Goal: Use online tool/utility: Use online tool/utility

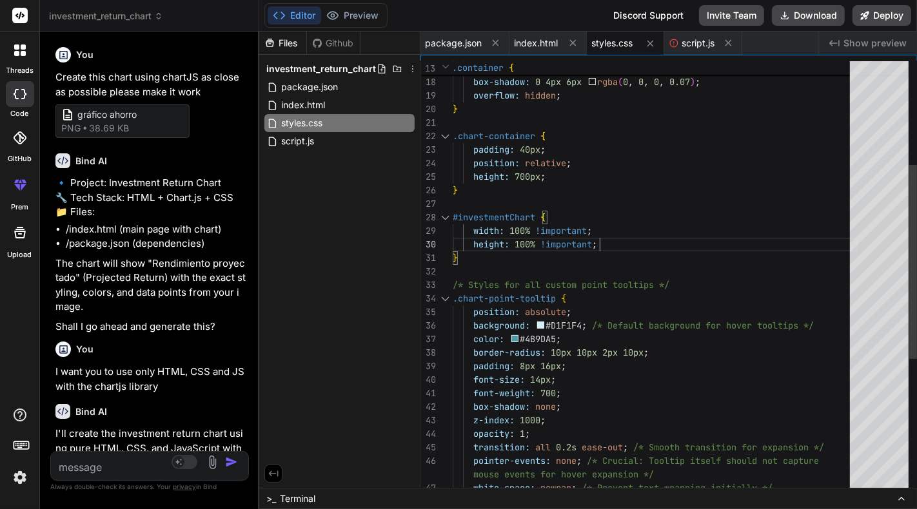
scroll to position [6140, 0]
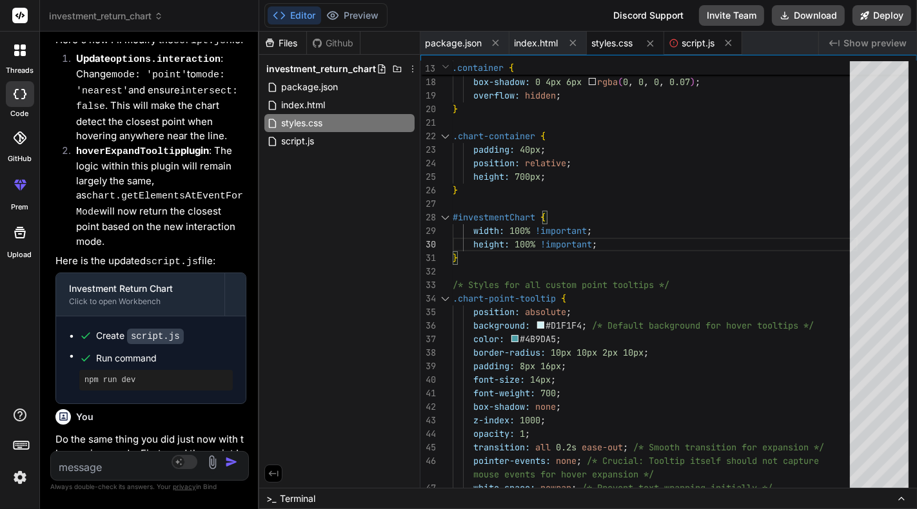
click at [704, 43] on span "script.js" at bounding box center [698, 43] width 33 height 13
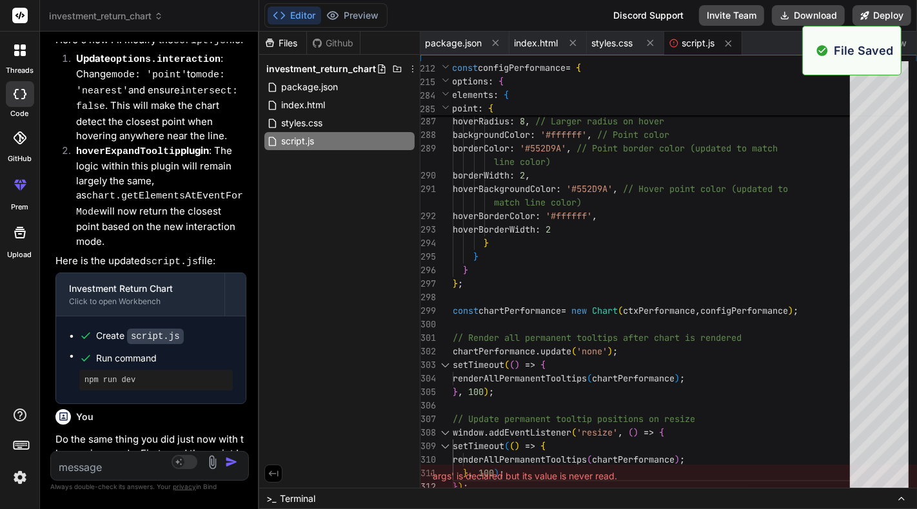
click at [906, 43] on span "Show preview" at bounding box center [874, 43] width 63 height 13
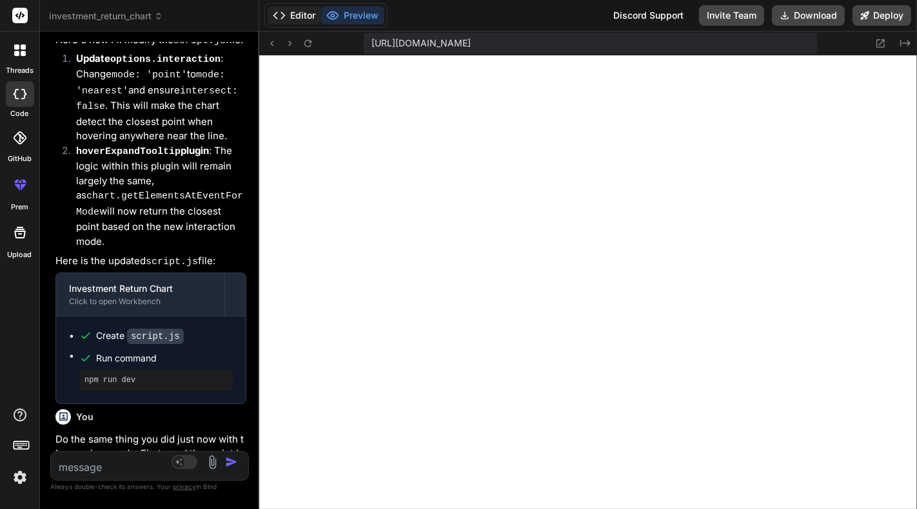
click at [276, 17] on polyline at bounding box center [274, 15] width 3 height 6
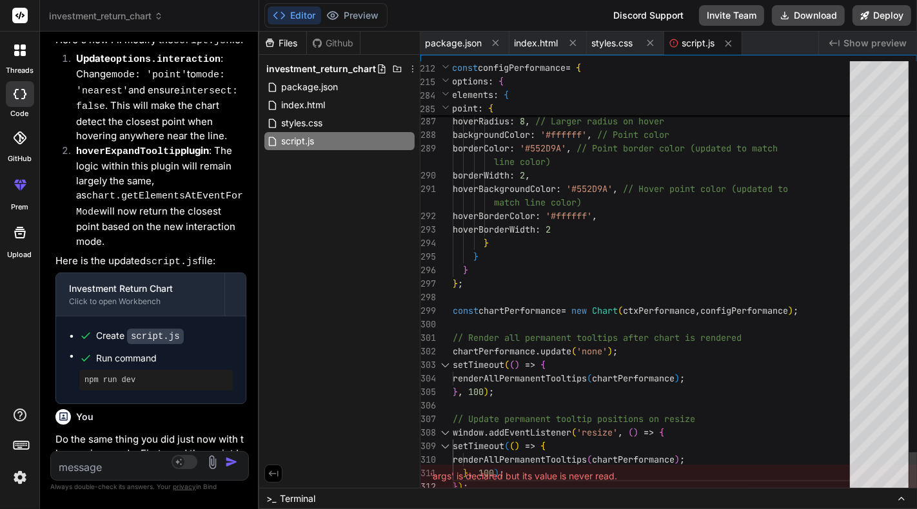
type textarea "match line color) hoverBorderColor: '#ffffff', hoverBorderWidth: 2 } } } }; con…"
click at [303, 117] on span "styles.css" at bounding box center [302, 122] width 44 height 15
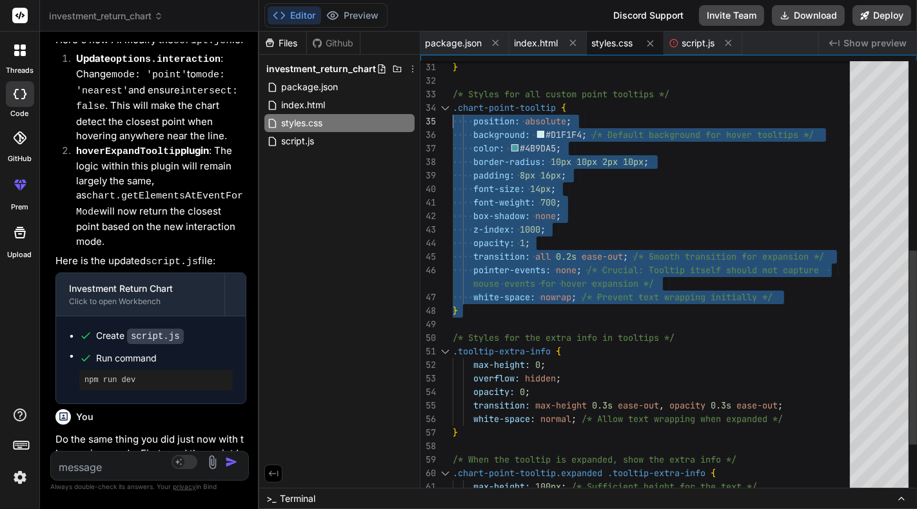
drag, startPoint x: 449, startPoint y: 263, endPoint x: 451, endPoint y: 110, distance: 152.8
click at [452, 110] on div "padding: 8px 16px ; font-size: 14px ; font-weight: 700 ; box-shadow: none ; z-i…" at bounding box center [654, 121] width 405 height 961
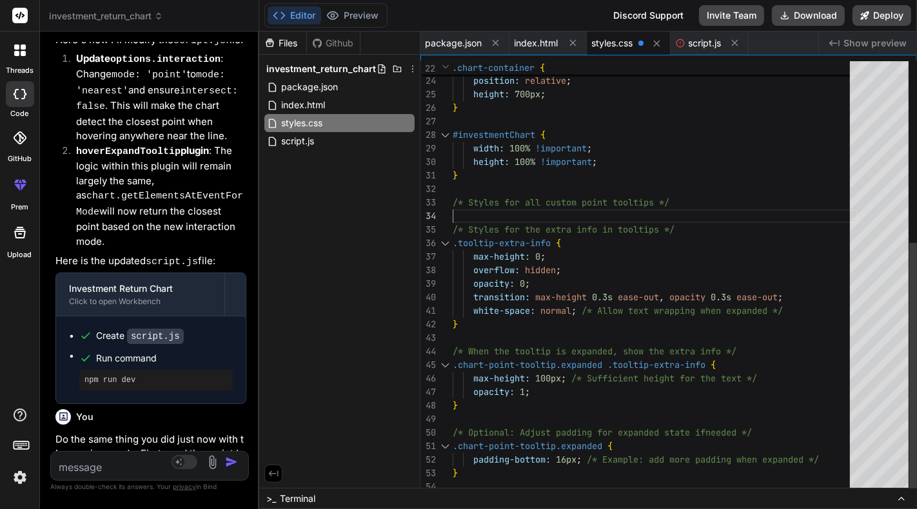
type textarea "z-index: 1000; opacity: 1; transition: all 0.2s ease-out; pointer-events: none;…"
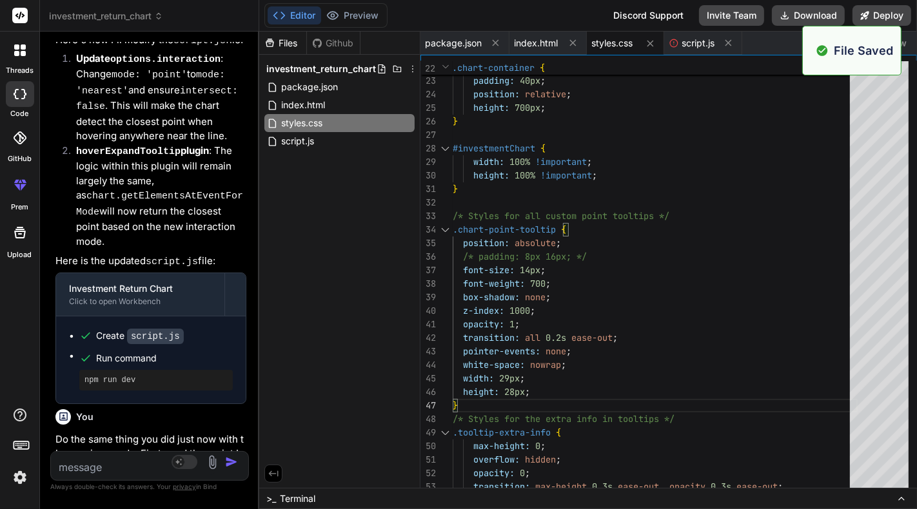
click at [902, 43] on span "Show preview" at bounding box center [874, 43] width 63 height 13
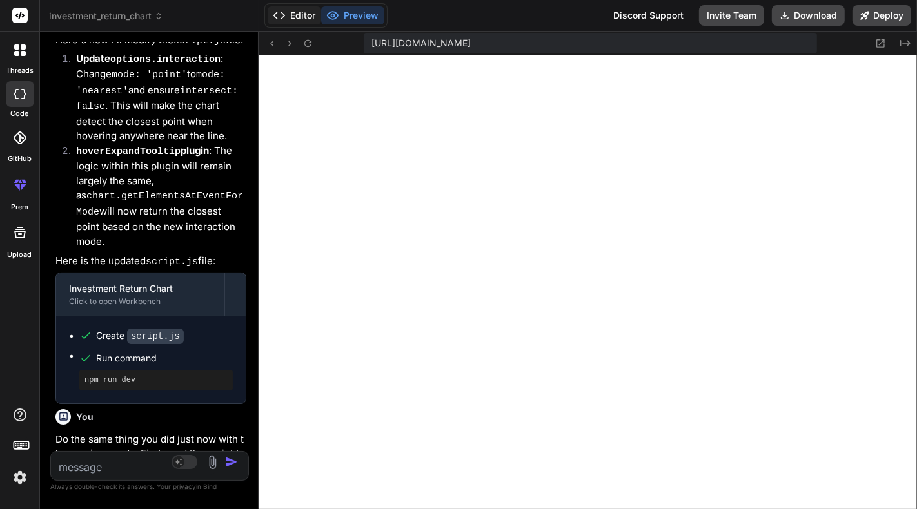
click at [309, 14] on button "Editor" at bounding box center [293, 15] width 53 height 18
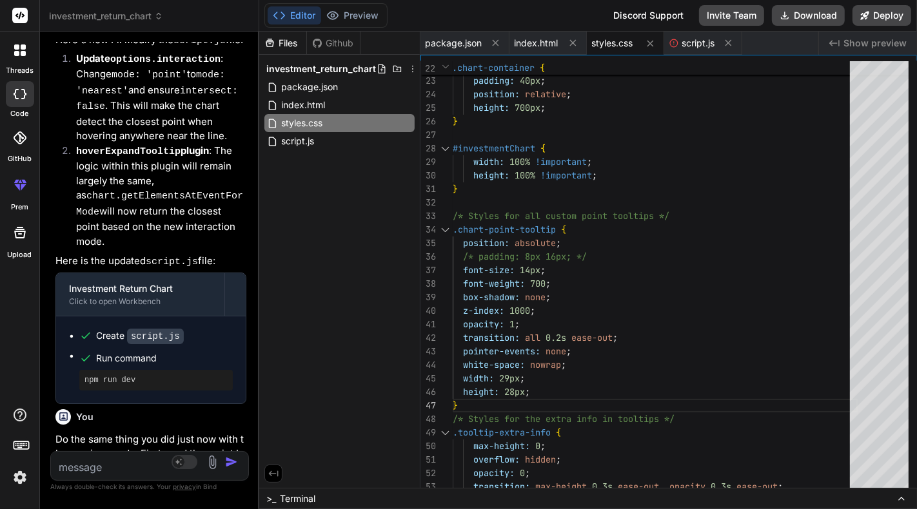
click at [126, 470] on textarea at bounding box center [133, 463] width 164 height 23
type textarea "q"
type textarea "x"
type textarea "qu"
type textarea "x"
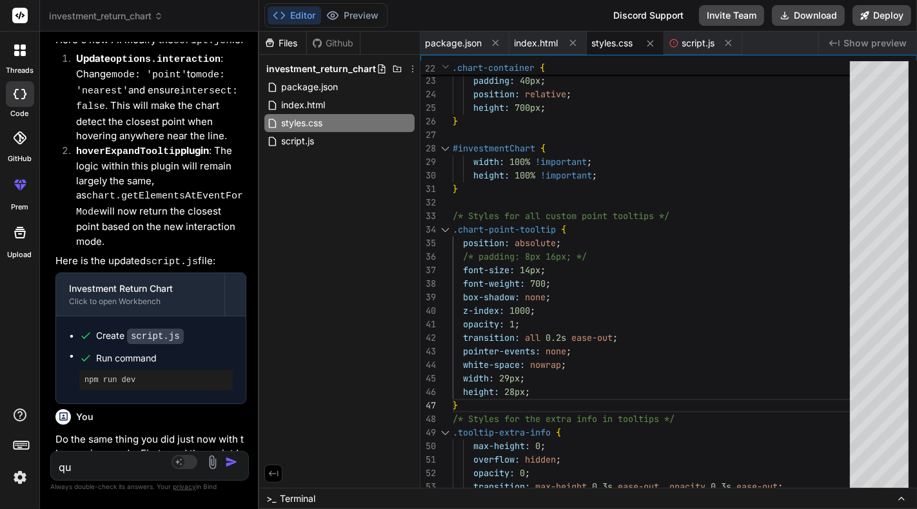
type textarea "qui"
type textarea "x"
type textarea "quie"
type textarea "x"
type textarea "quier"
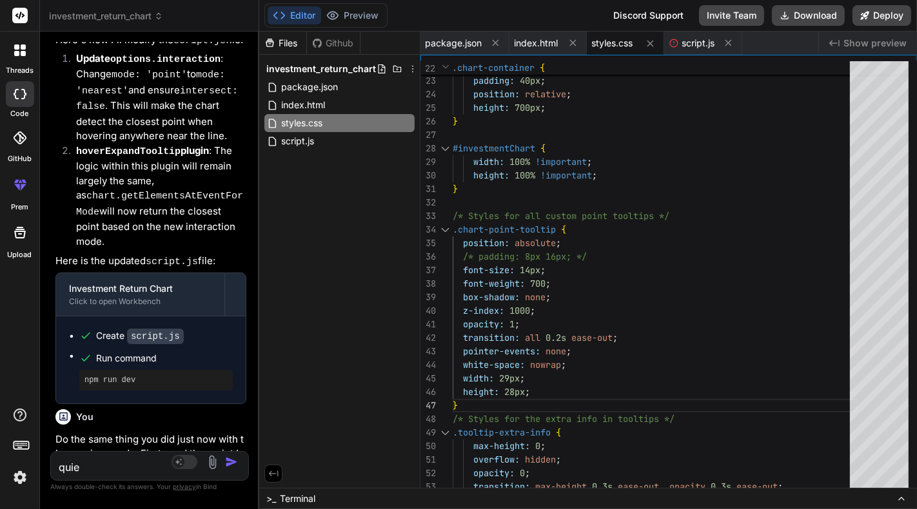
type textarea "x"
type textarea "quiero"
type textarea "x"
type textarea "quiero"
type textarea "x"
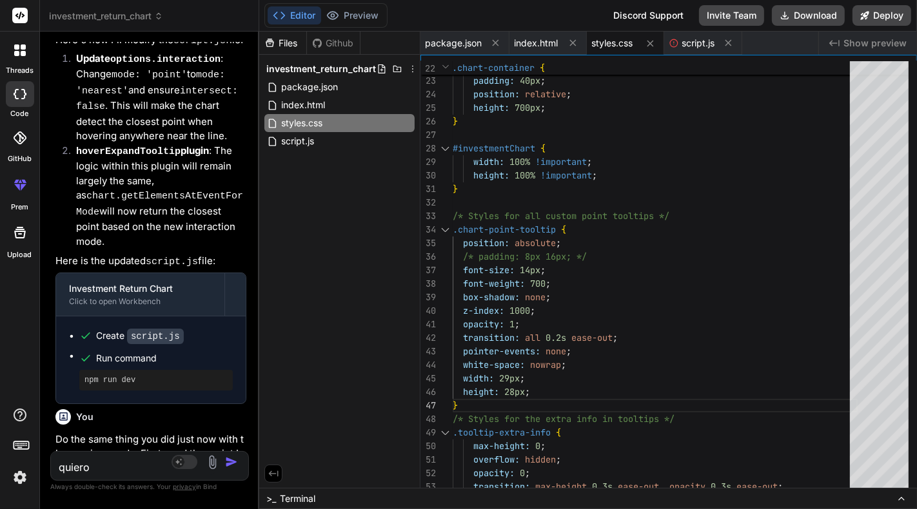
type textarea "quiero q"
type textarea "x"
type textarea "quiero qu"
type textarea "x"
type textarea "quiero que"
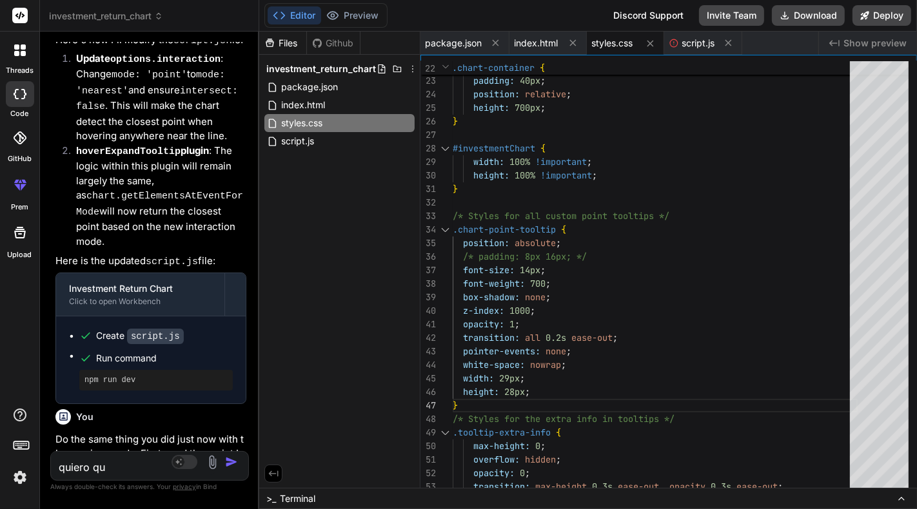
type textarea "x"
type textarea "quiero que"
type textarea "x"
type textarea "quiero que c"
type textarea "x"
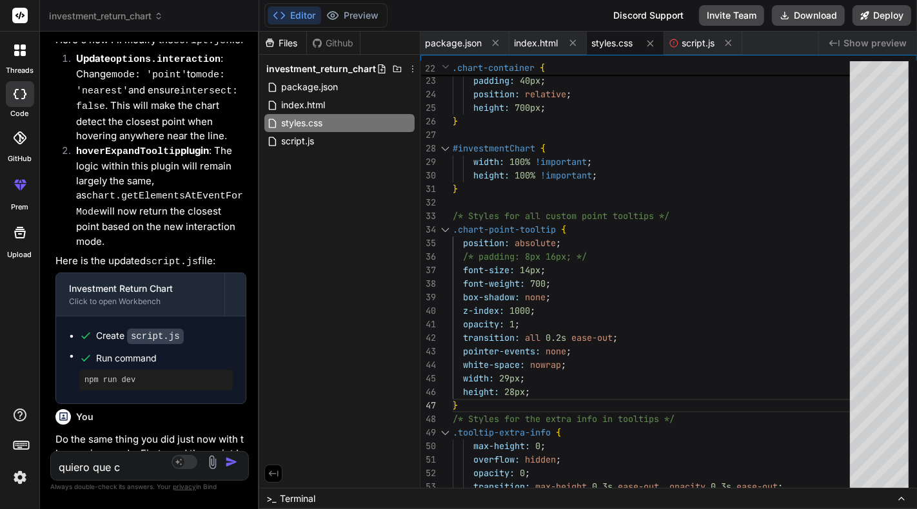
type textarea "quiero que cu"
type textarea "x"
type textarea "quiero que cua"
type textarea "x"
type textarea "quiero que cuan"
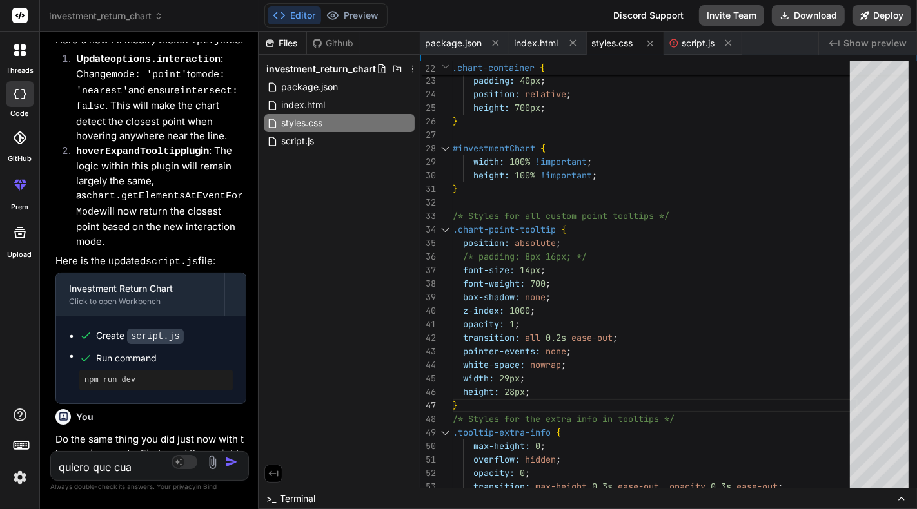
type textarea "x"
type textarea "quiero que cuand"
type textarea "x"
type textarea "quiero que cuando"
type textarea "x"
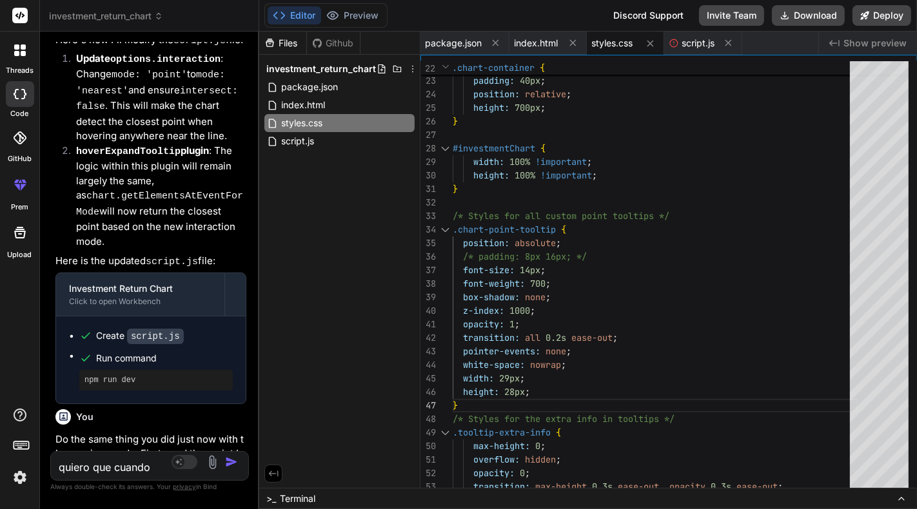
type textarea "x"
click at [131, 467] on textarea at bounding box center [133, 463] width 164 height 23
paste textarea "I want that when hovered over, the entire text is visible, modifying the width …"
type textarea "I want that when hovered over, the entire text is visible, modifying the width …"
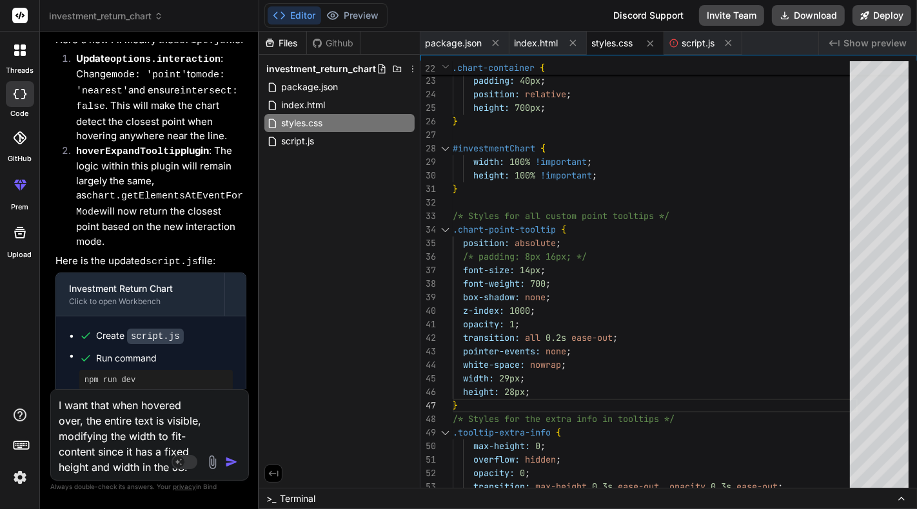
type textarea "x"
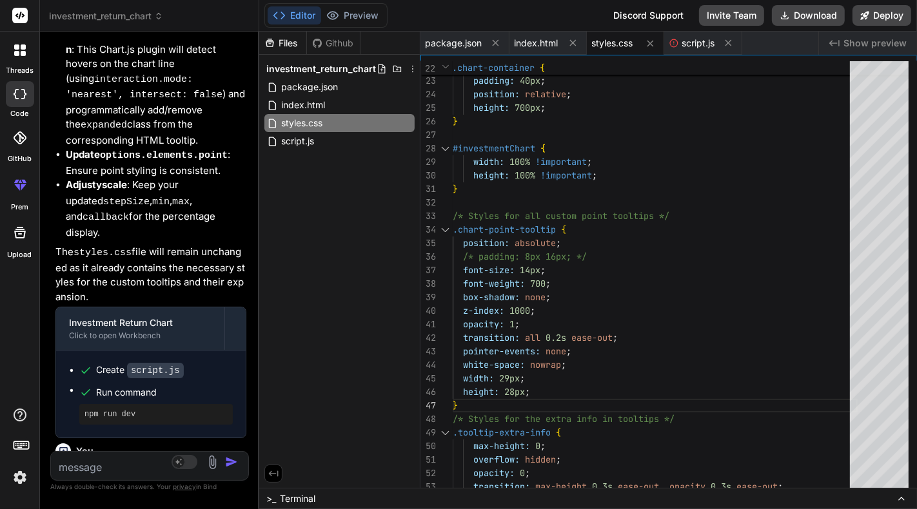
scroll to position [7181, 0]
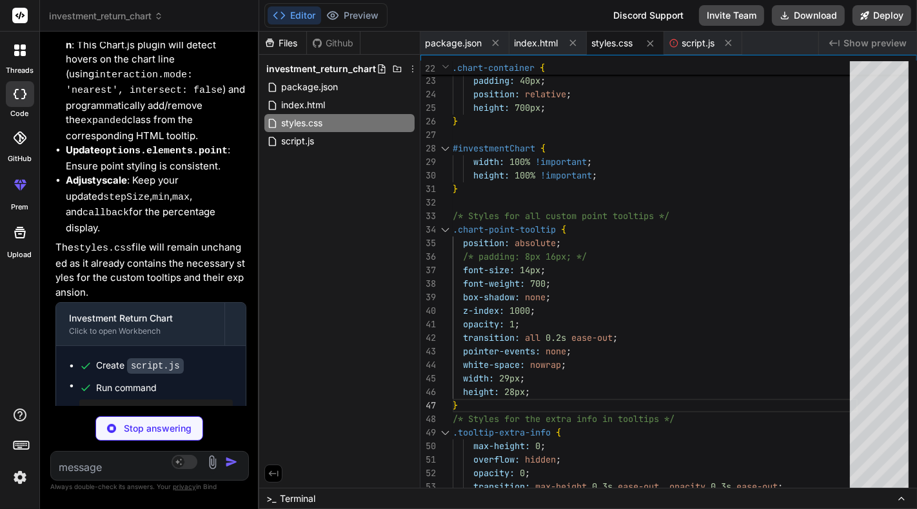
type textarea "x"
type textarea "// Update permanent tooltip positions on resize window.addEventListener('resize…"
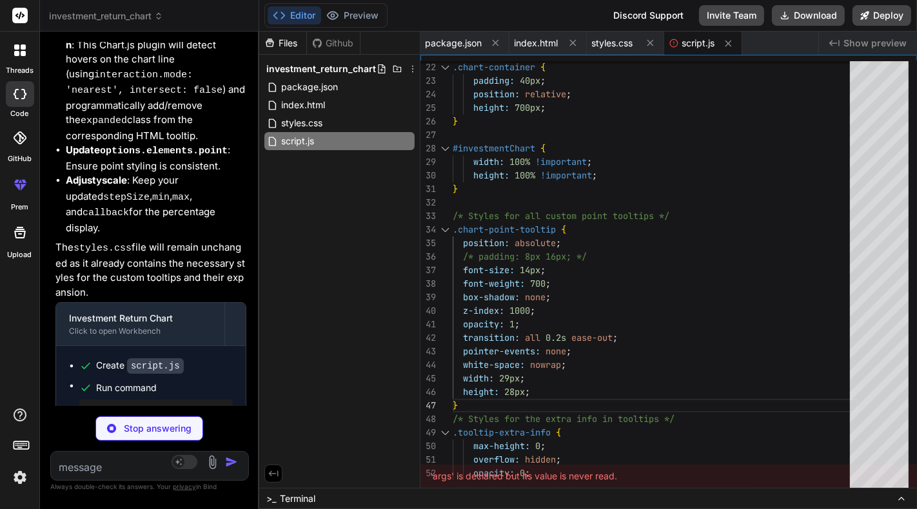
type textarea "x"
type textarea "max-height: 100px; /* Sufficient height for the text */ opacity: 1; }"
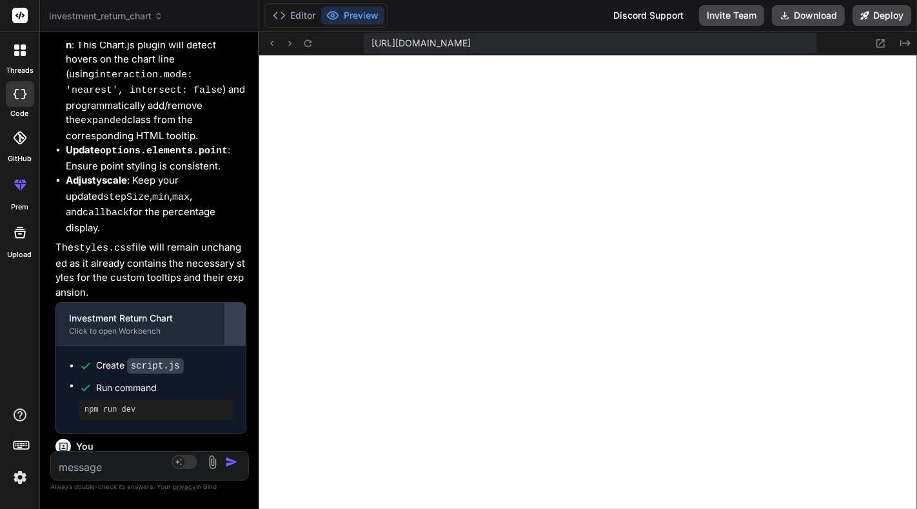
type textarea "x"
type textarea ".chart-point-tooltip.expanded .tooltip-extra-info { max-height: 100px; /* Suffi…"
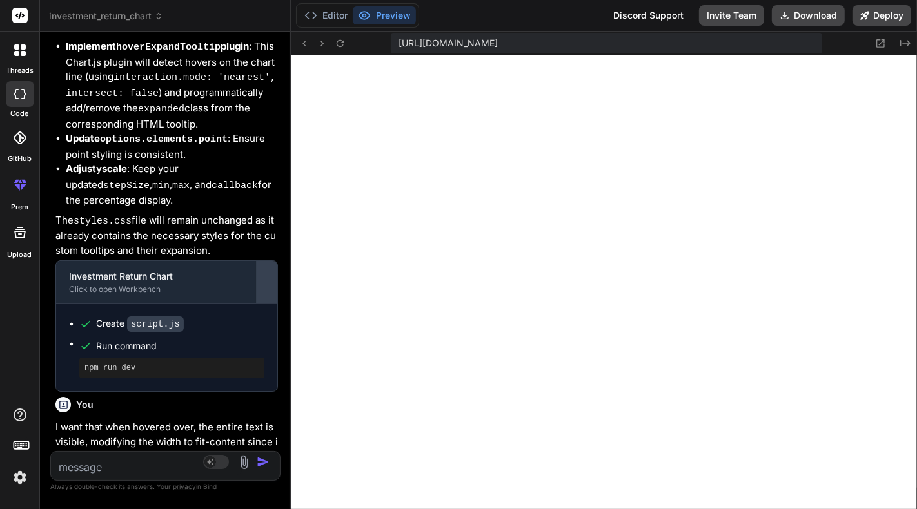
type textarea "x"
type textarea ".chart-point-tooltip.expanded .tooltip-extra-info { max-height: 100px; /* Suffi…"
type textarea "x"
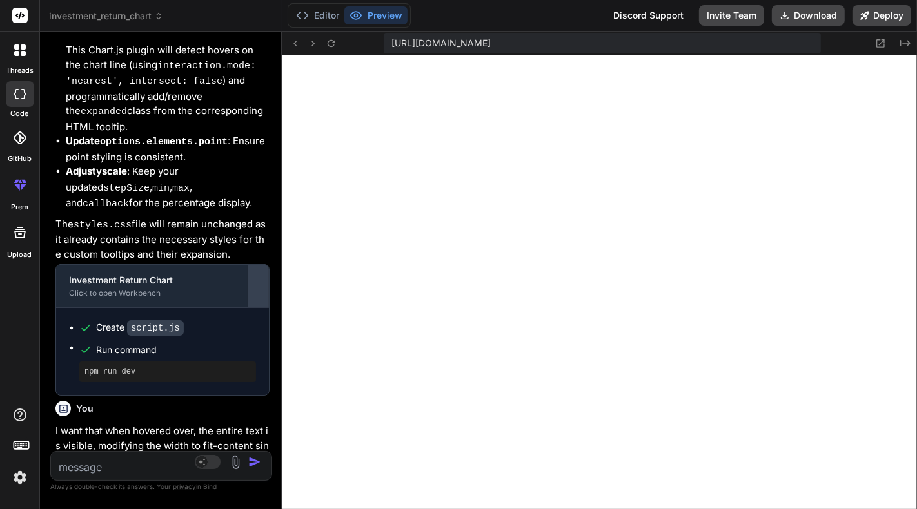
click at [253, 143] on div "Bind AI Web Search Created with Pixso. Code Generator You Create this chart usi…" at bounding box center [161, 271] width 242 height 478
click at [170, 470] on textarea at bounding box center [143, 463] width 184 height 23
paste textarea "Place the customTooltip only for the chartjs in question, I have several charts…"
type textarea "Place the customTooltip only for the chartjs in question, I have several charts…"
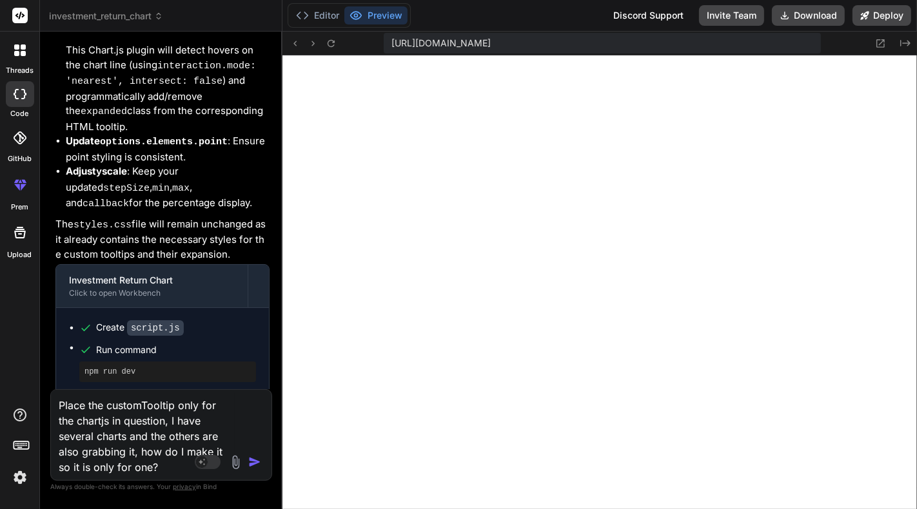
type textarea "x"
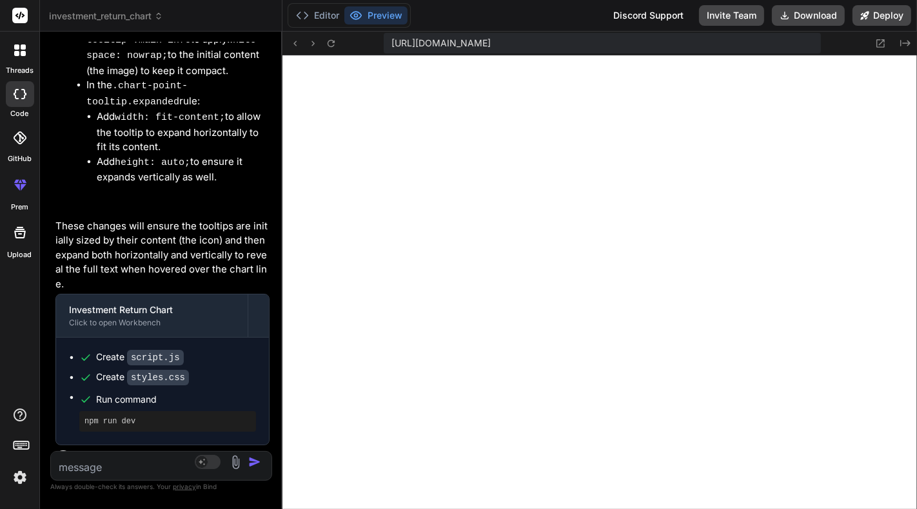
scroll to position [7748, 0]
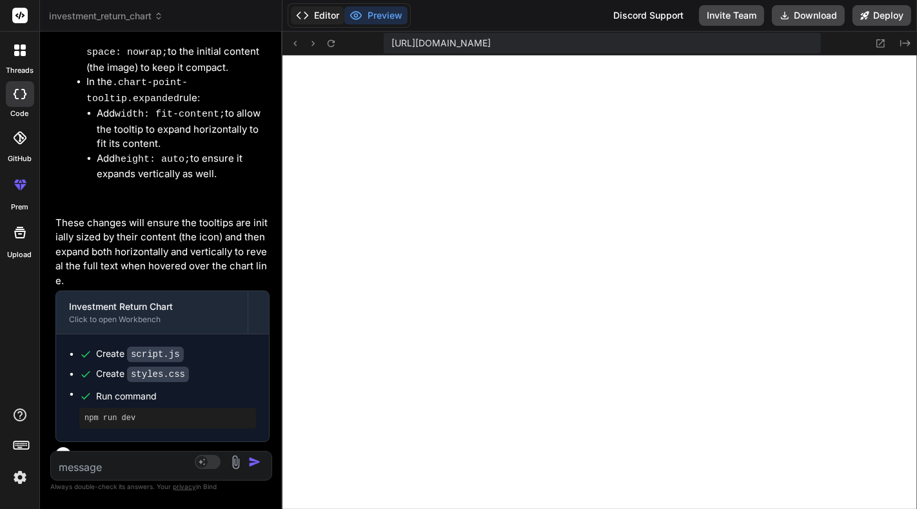
click at [331, 17] on button "Editor" at bounding box center [317, 15] width 53 height 18
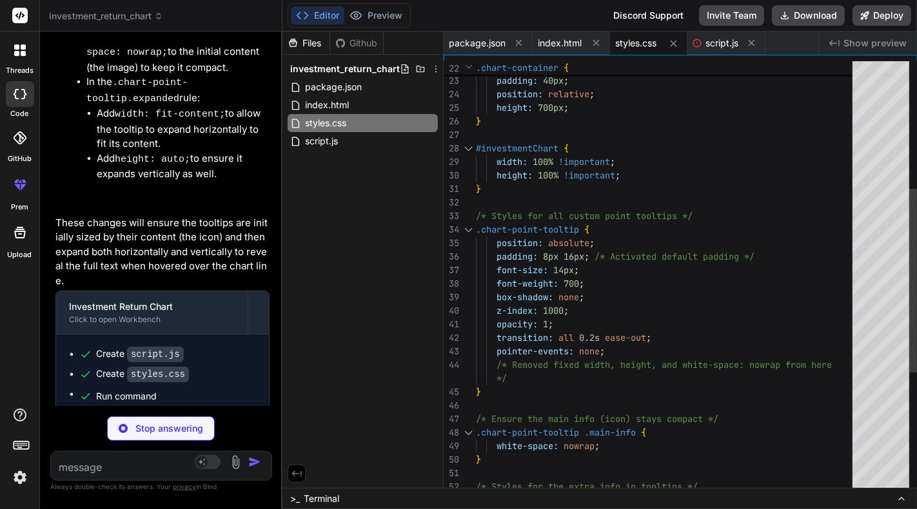
type textarea "x"
type textarea "// Update permanent tooltip positions on resize window.addEventListener('resize…"
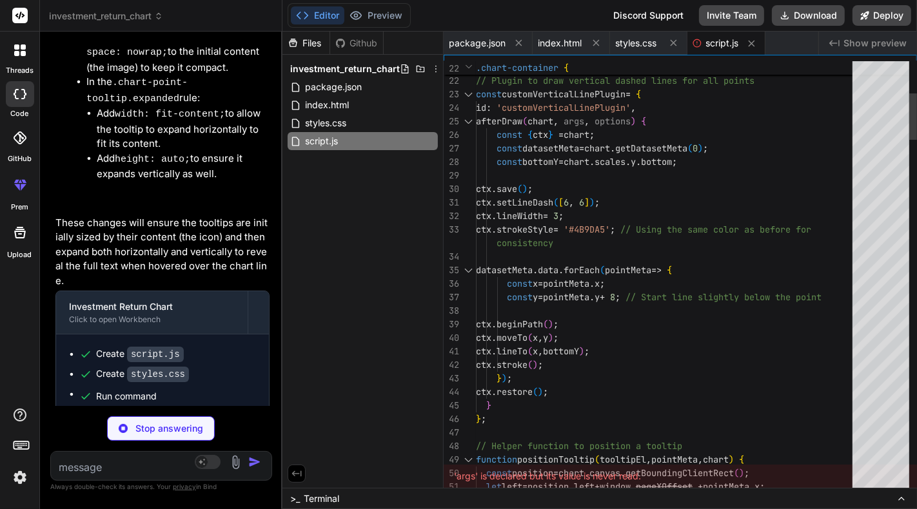
type textarea "x"
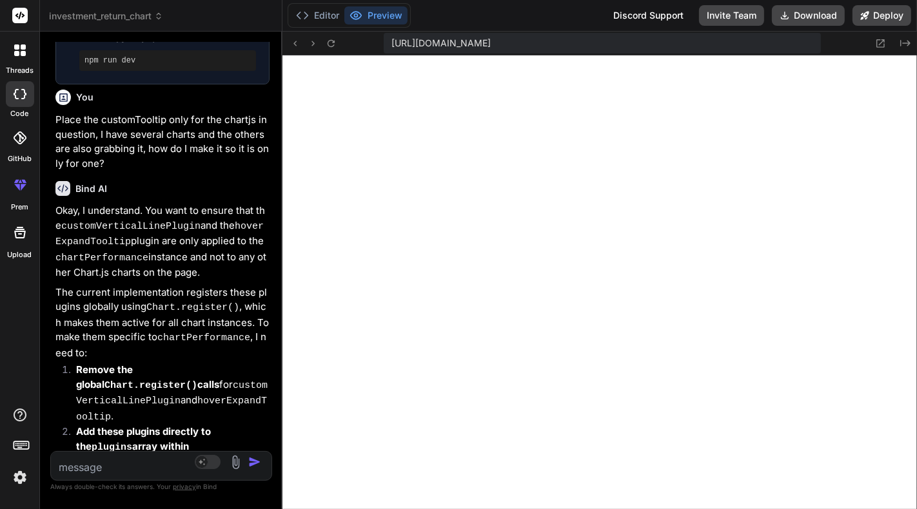
scroll to position [8140, 0]
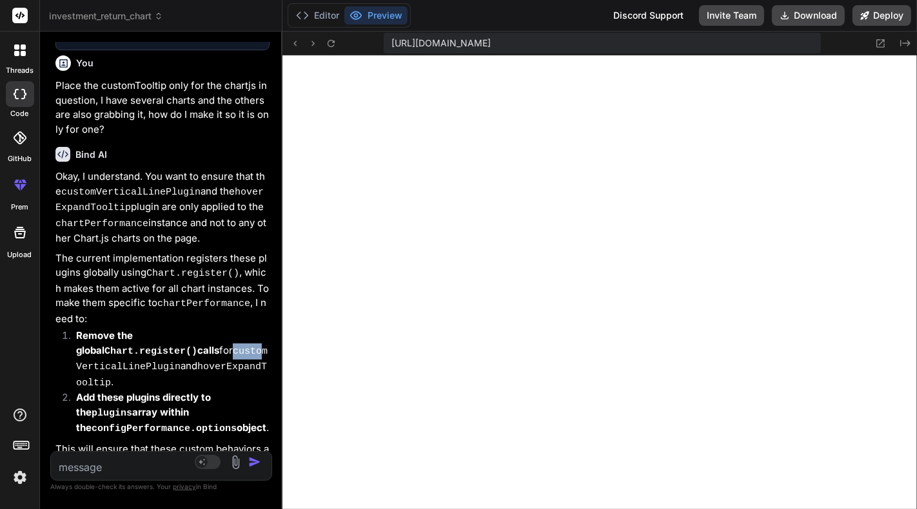
drag, startPoint x: 117, startPoint y: 182, endPoint x: 144, endPoint y: 182, distance: 26.4
click at [144, 346] on code "customVerticalLinePlugin" at bounding box center [171, 359] width 191 height 27
click at [166, 346] on code "customVerticalLinePlugin" at bounding box center [171, 359] width 191 height 27
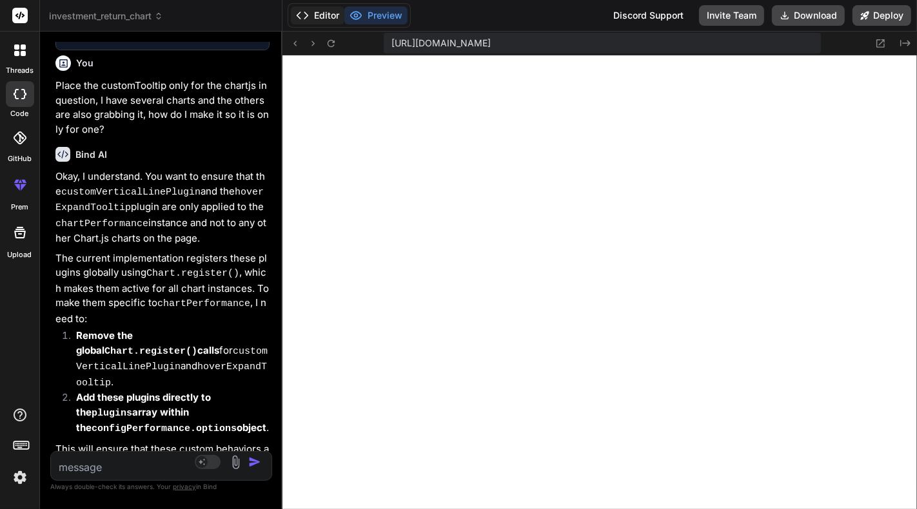
click at [324, 12] on button "Editor" at bounding box center [317, 15] width 53 height 18
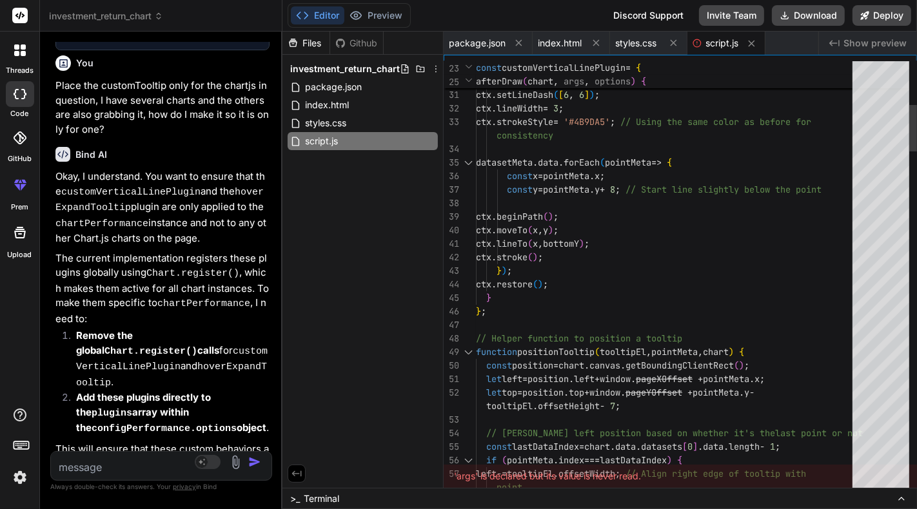
scroll to position [0, 0]
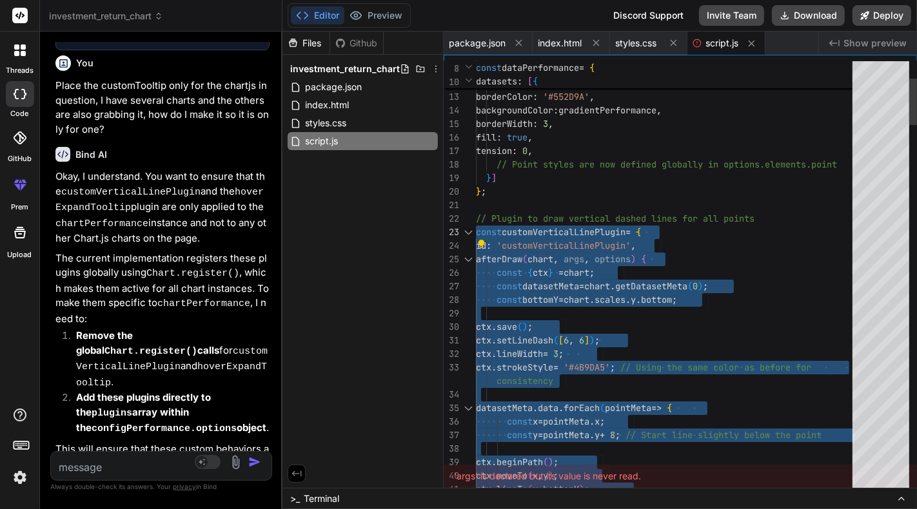
drag, startPoint x: 458, startPoint y: 279, endPoint x: 478, endPoint y: 233, distance: 49.7
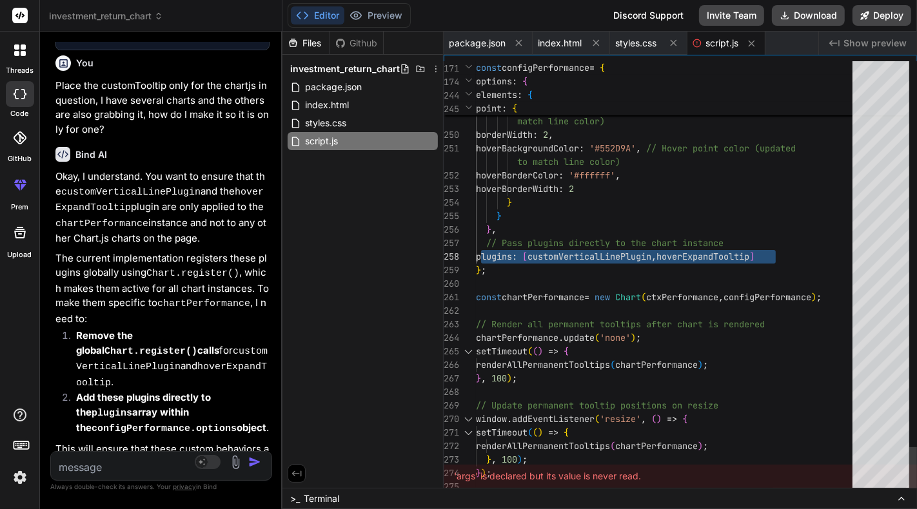
drag, startPoint x: 790, startPoint y: 255, endPoint x: 480, endPoint y: 257, distance: 310.0
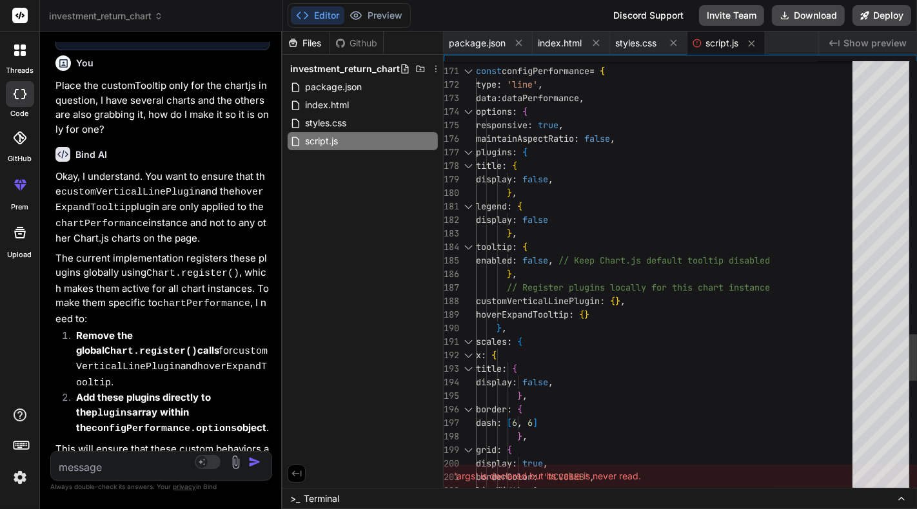
click at [466, 114] on div at bounding box center [468, 112] width 17 height 14
click at [468, 114] on div at bounding box center [468, 112] width 17 height 14
click at [470, 151] on div at bounding box center [468, 153] width 17 height 14
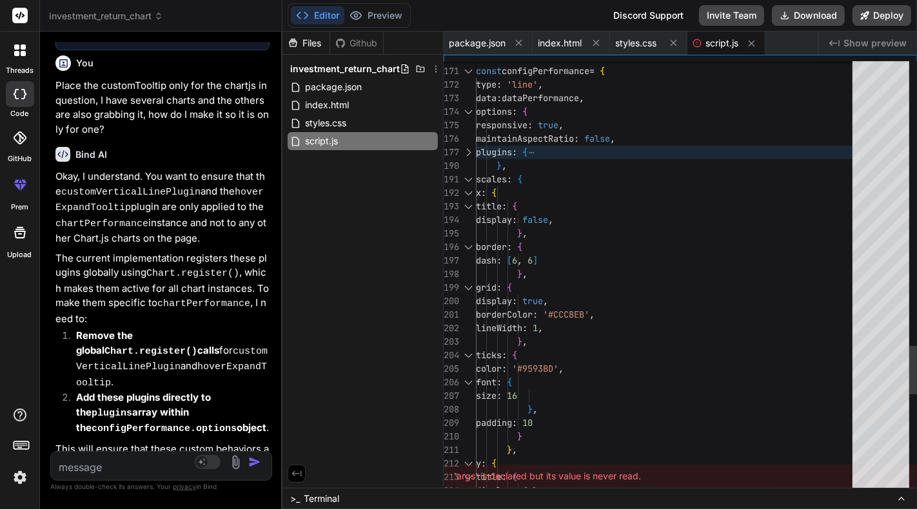
click at [470, 151] on div at bounding box center [468, 153] width 17 height 14
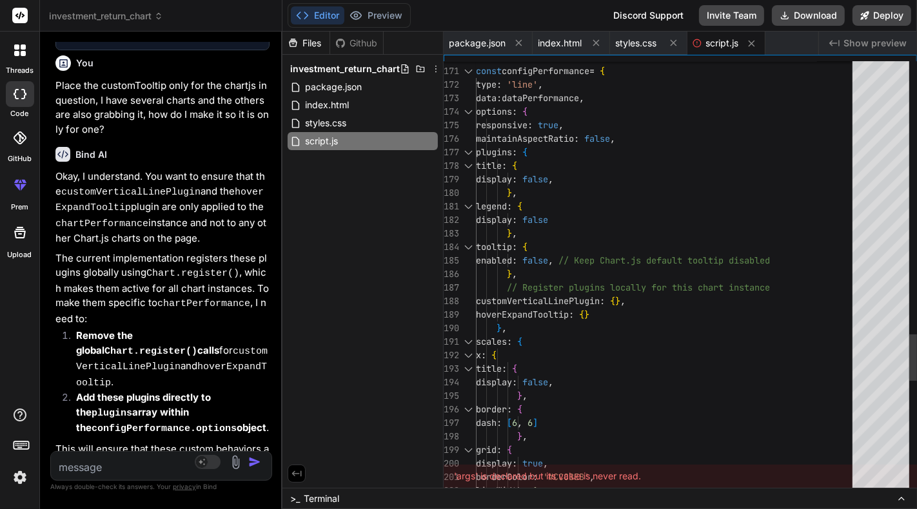
click at [470, 151] on div at bounding box center [468, 153] width 17 height 14
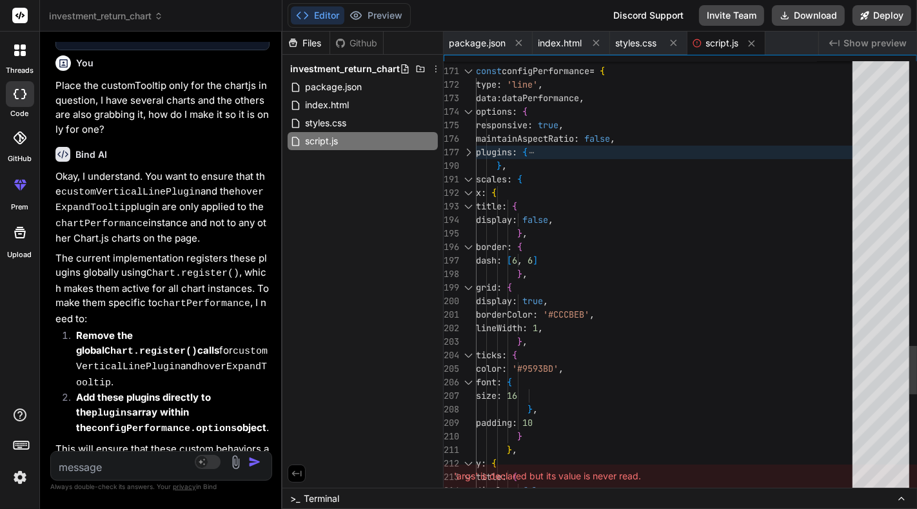
click at [470, 151] on div at bounding box center [468, 153] width 17 height 14
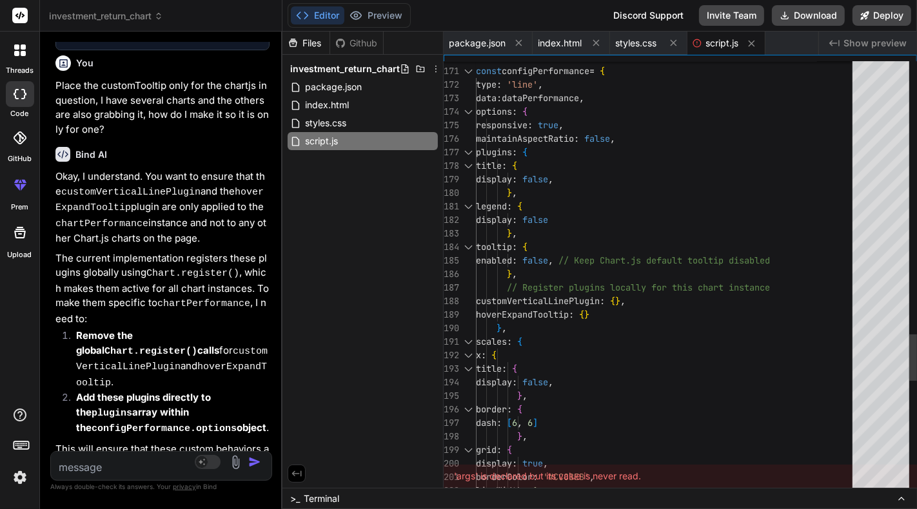
click at [470, 151] on div at bounding box center [468, 153] width 17 height 14
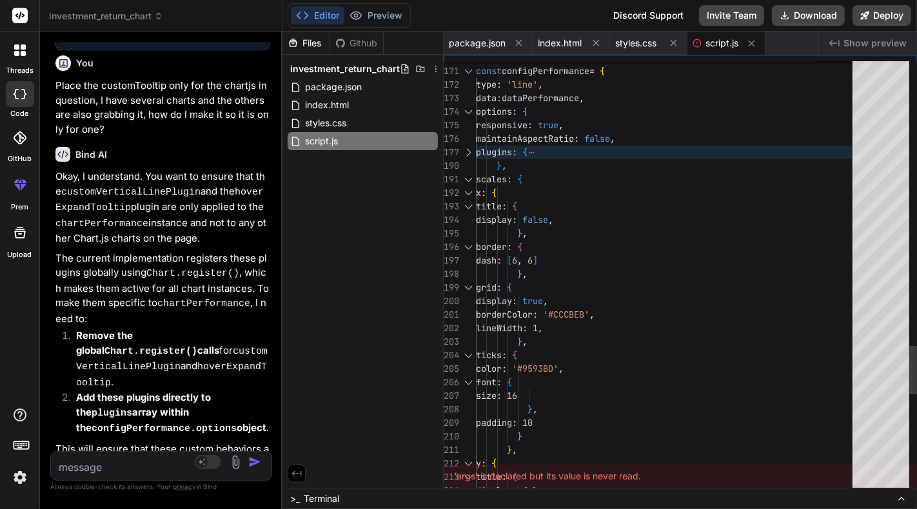
click at [466, 112] on div at bounding box center [468, 112] width 17 height 14
type textarea "responsive: true, maintainAspectRatio: false, plugins: { title: { display: fals…"
